Goal: Transaction & Acquisition: Purchase product/service

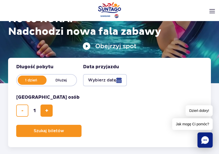
click at [96, 80] on button "Wybierz datę" at bounding box center [105, 80] width 44 height 12
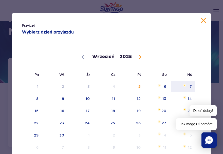
click at [184, 87] on span "7" at bounding box center [183, 86] width 26 height 12
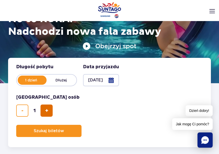
click at [50, 111] on button "dodaj bilet" at bounding box center [46, 110] width 12 height 12
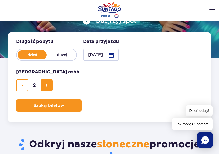
scroll to position [126, 0]
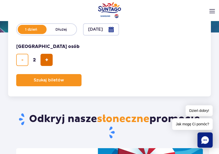
click at [51, 61] on button "dodaj bilet" at bounding box center [46, 60] width 12 height 12
type input "5"
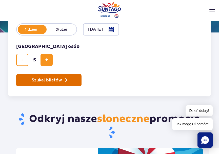
click at [53, 83] on button "Szukaj biletów" at bounding box center [48, 80] width 65 height 12
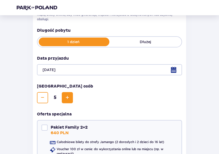
scroll to position [102, 0]
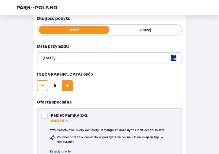
click at [45, 117] on div at bounding box center [44, 115] width 6 height 6
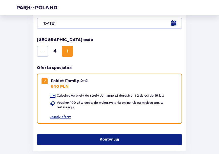
scroll to position [152, 0]
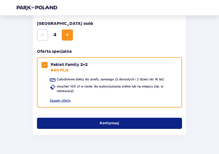
click at [66, 37] on span "Increase" at bounding box center [67, 35] width 6 height 6
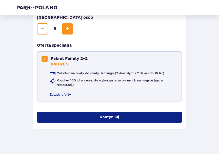
scroll to position [164, 0]
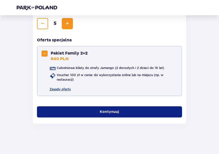
click at [46, 53] on span at bounding box center [44, 53] width 3 height 3
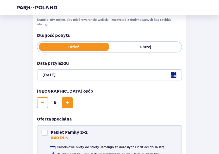
scroll to position [88, 0]
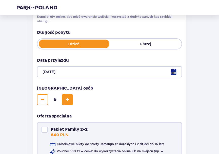
click at [44, 98] on span "Decrease" at bounding box center [42, 99] width 6 height 6
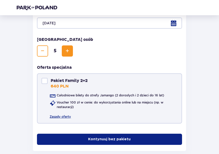
scroll to position [138, 0]
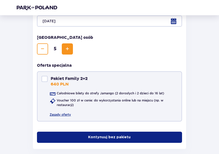
click at [44, 79] on div at bounding box center [44, 79] width 6 height 6
checkbox input "true"
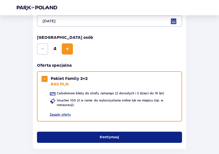
click at [119, 138] on span "button" at bounding box center [119, 136] width 5 height 5
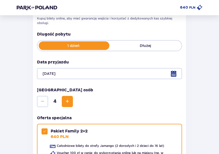
scroll to position [16, 0]
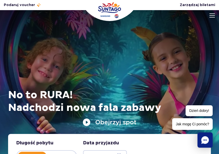
click at [211, 14] on img at bounding box center [212, 15] width 6 height 4
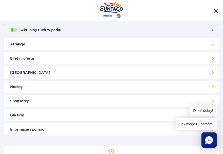
click at [142, 44] on link "Atrakcje" at bounding box center [111, 44] width 214 height 12
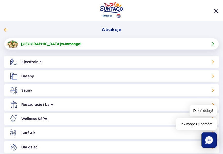
click at [97, 44] on link "Crocodile Island w Jamango !" at bounding box center [111, 44] width 214 height 12
click at [51, 62] on link "Zjeżdżalnie" at bounding box center [111, 62] width 214 height 12
click at [45, 77] on link "Baseny" at bounding box center [111, 76] width 214 height 12
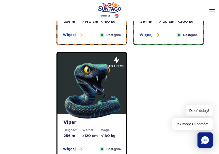
scroll to position [329, 0]
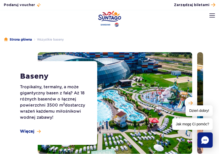
click at [216, 16] on header "Godziny otwarcia pl PL EN UA Moje konto Zarządzaj biletami Aktualny ruch w park…" at bounding box center [109, 21] width 219 height 22
click at [212, 16] on img at bounding box center [212, 15] width 6 height 4
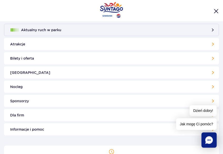
click at [121, 61] on link "Bilety i oferta" at bounding box center [111, 58] width 214 height 12
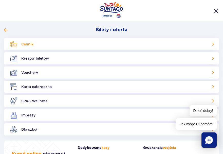
click at [88, 46] on link "Cennik" at bounding box center [111, 44] width 214 height 12
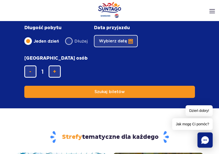
scroll to position [379, 0]
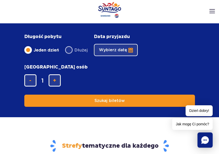
click at [123, 53] on button "Wybierz datę" at bounding box center [116, 50] width 44 height 12
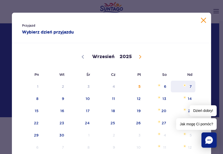
click at [184, 86] on span "7" at bounding box center [183, 86] width 26 height 12
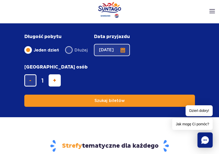
click at [56, 80] on span "dodaj bilet" at bounding box center [54, 80] width 3 height 0
type input "2"
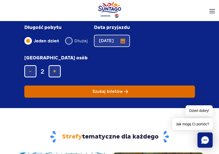
scroll to position [405, 0]
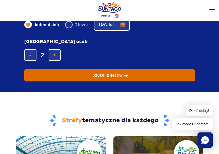
click at [118, 73] on span "Szukaj biletów" at bounding box center [107, 75] width 30 height 5
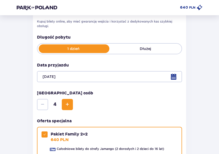
scroll to position [76, 0]
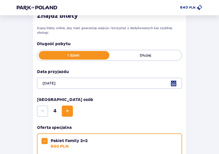
click at [67, 112] on span "Increase" at bounding box center [67, 111] width 6 height 6
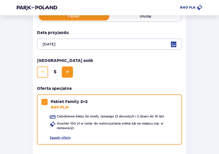
scroll to position [111, 0]
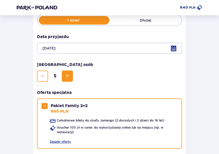
click at [44, 74] on span "Decrease" at bounding box center [42, 76] width 6 height 6
click at [60, 76] on span "4" at bounding box center [55, 76] width 12 height 6
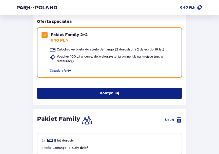
scroll to position [137, 0]
